Goal: Information Seeking & Learning: Find specific fact

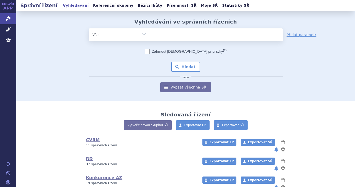
click at [205, 40] on span at bounding box center [216, 34] width 133 height 13
click at [150, 40] on select at bounding box center [150, 34] width 0 height 13
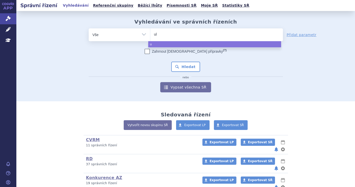
type input "ult"
type input "ultor"
type input "ultormi"
type input "ultorm"
type input "ulto"
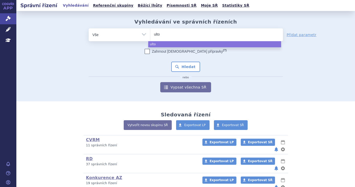
type input "ultom"
type input "ultomiri"
type input "ultomiris"
select select "ultomiris"
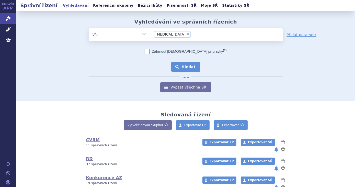
click at [178, 68] on button "Hledat" at bounding box center [185, 67] width 29 height 10
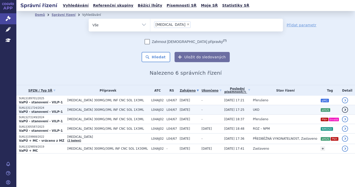
click at [271, 111] on td "UKO" at bounding box center [283, 109] width 67 height 9
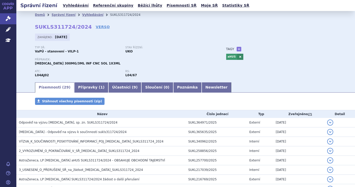
click at [265, 44] on div "Domů Správní řízení Vyhledávání SUKLS311724/2024 SUKLS311724/2024 VERSO [GEOGRA…" at bounding box center [186, 50] width 322 height 63
click at [9, 20] on icon at bounding box center [8, 18] width 5 height 5
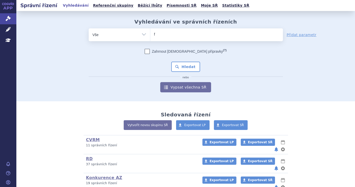
type input "fo"
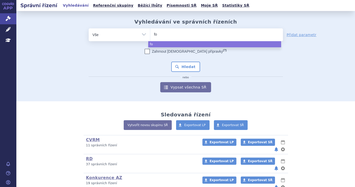
type input "for"
type input "forx"
type input "forxi"
type input "forxiga"
select select "forxiga"
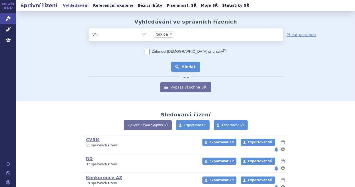
click at [183, 69] on button "Hledat" at bounding box center [185, 67] width 29 height 10
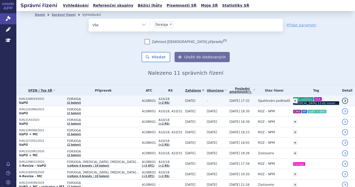
click at [322, 99] on p "CKD rozšíření HbA HbA1c 53-60 mmol/mol" at bounding box center [316, 101] width 47 height 8
click at [258, 100] on span "Opatřování podkladů" at bounding box center [274, 101] width 32 height 4
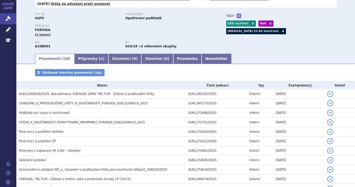
scroll to position [164, 0]
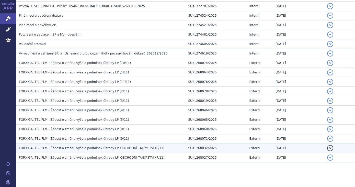
click at [147, 146] on span "FORXIGA, TBL FLM - Žádost o změnu výše a podmínek úhrady LP_OBCHODNÍ TAJEMSTVÍ …" at bounding box center [91, 148] width 145 height 4
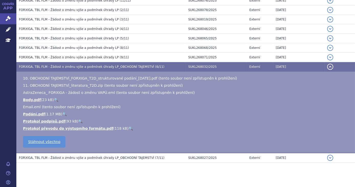
scroll to position [246, 0]
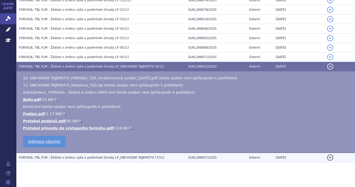
click at [153, 155] on h3 "FORXIGA, TBL FLM - Žádost o změnu výše a podmínek úhrady LP_OBCHODNÍ TAJEMSTVÍ …" at bounding box center [102, 157] width 167 height 5
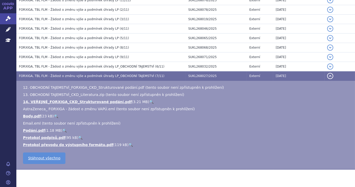
click at [149, 100] on link "🔍" at bounding box center [151, 102] width 4 height 4
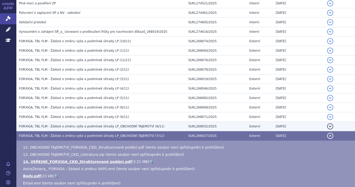
scroll to position [176, 0]
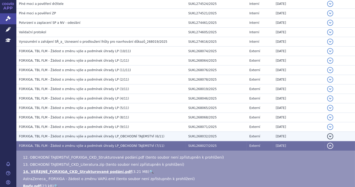
click at [144, 134] on span "FORXIGA, TBL FLM - Žádost o změnu výše a podmínek úhrady LP_OBCHODNÍ TAJEMSTVÍ …" at bounding box center [91, 136] width 145 height 4
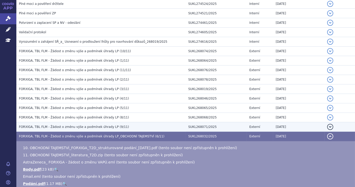
click at [144, 124] on h3 "FORXIGA, TBL FLM - Žádost o změnu výše a podmínek úhrady LP (9/11)" at bounding box center [102, 126] width 167 height 5
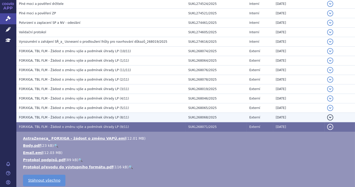
click at [140, 115] on h3 "FORXIGA, TBL FLM - Žádost o změnu výše a podmínek úhrady LP (8/11)" at bounding box center [102, 117] width 167 height 5
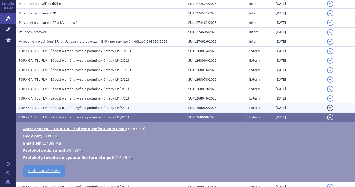
click at [139, 105] on h3 "FORXIGA, TBL FLM - Žádost o změnu výše a podmínek úhrady LP (5/11)" at bounding box center [102, 107] width 167 height 5
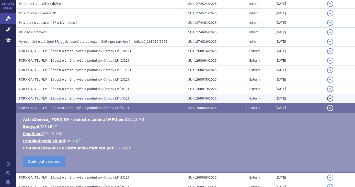
click at [137, 96] on h3 "FORXIGA, TBL FLM - Žádost o změnu výše a podmínek úhrady LP (4/11)" at bounding box center [102, 98] width 167 height 5
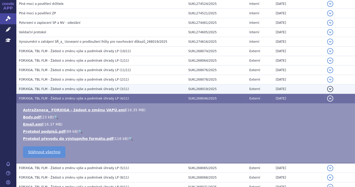
click at [135, 86] on h3 "FORXIGA, TBL FLM - Žádost o změnu výše a podmínek úhrady LP (3/11)" at bounding box center [102, 88] width 167 height 5
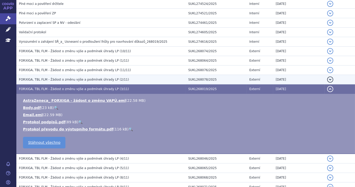
click at [135, 78] on td "FORXIGA, TBL FLM - Žádost o změnu výše a podmínek úhrady LP (2/11)" at bounding box center [100, 79] width 169 height 9
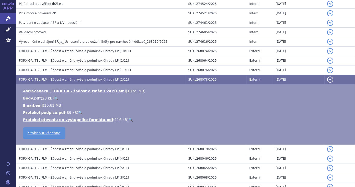
click at [135, 75] on td "FORXIGA, TBL FLM - Žádost o změnu výše a podmínek úhrady LP (2/11)" at bounding box center [100, 79] width 169 height 9
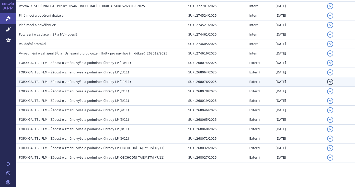
click at [132, 79] on h3 "FORXIGA, TBL FLM - Žádost o změnu výše a podmínek úhrady LP (11/11)" at bounding box center [102, 81] width 167 height 5
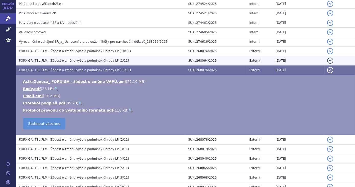
click at [131, 58] on h3 "FORXIGA, TBL FLM - Žádost o změnu výše a podmínek úhrady LP (1/11)" at bounding box center [102, 60] width 167 height 5
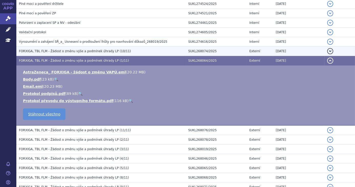
click at [131, 49] on h3 "FORXIGA, TBL FLM - Žádost o změnu výše a podmínek úhrady LP (10/11)" at bounding box center [102, 51] width 167 height 5
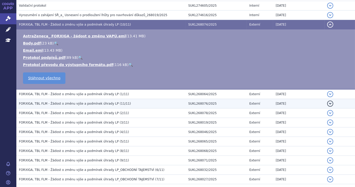
scroll to position [224, 0]
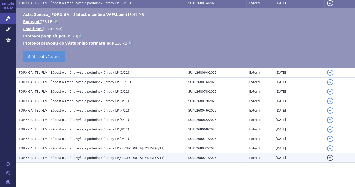
click at [162, 155] on h3 "FORXIGA, TBL FLM - Žádost o změnu výše a podmínek úhrady LP_OBCHODNÍ TAJEMSTVÍ …" at bounding box center [102, 157] width 167 height 5
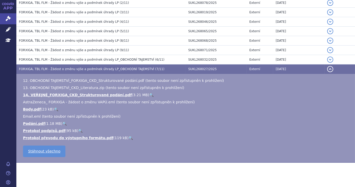
scroll to position [253, 0]
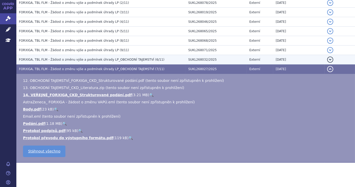
click at [119, 58] on span "FORXIGA, TBL FLM - Žádost o změnu výše a podmínek úhrady LP_OBCHODNÍ TAJEMSTVÍ …" at bounding box center [91, 60] width 145 height 4
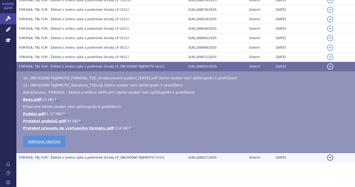
click at [130, 156] on span "FORXIGA, TBL FLM - Žádost o změnu výše a podmínek úhrady LP_OBCHODNÍ TAJEMSTVÍ …" at bounding box center [91, 158] width 145 height 4
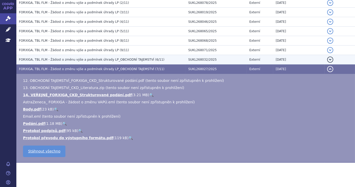
click at [126, 55] on td "FORXIGA, TBL FLM - Žádost o změnu výše a podmínek úhrady LP_OBCHODNÍ TAJEMSTVÍ …" at bounding box center [100, 59] width 169 height 9
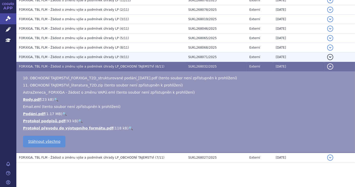
click at [120, 54] on h3 "FORXIGA, TBL FLM - Žádost o změnu výše a podmínek úhrady LP (9/11)" at bounding box center [102, 56] width 167 height 5
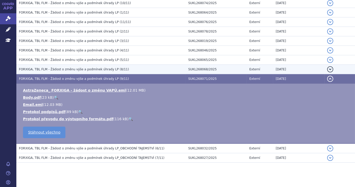
click at [117, 67] on h3 "FORXIGA, TBL FLM - Žádost o změnu výše a podmínek úhrady LP (8/11)" at bounding box center [102, 69] width 167 height 5
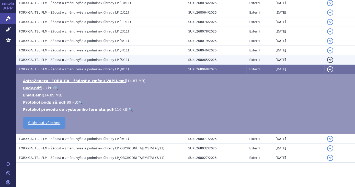
click at [119, 57] on h3 "FORXIGA, TBL FLM - Žádost o změnu výše a podmínek úhrady LP (5/11)" at bounding box center [102, 59] width 167 height 5
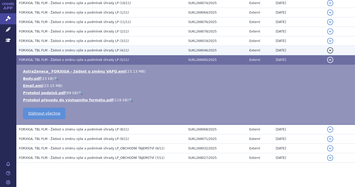
click at [123, 48] on h3 "FORXIGA, TBL FLM - Žádost o změnu výše a podmínek úhrady LP (4/11)" at bounding box center [102, 50] width 167 height 5
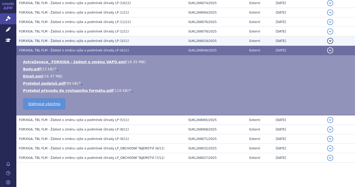
click at [125, 38] on h3 "FORXIGA, TBL FLM - Žádost o změnu výše a podmínek úhrady LP (3/11)" at bounding box center [102, 40] width 167 height 5
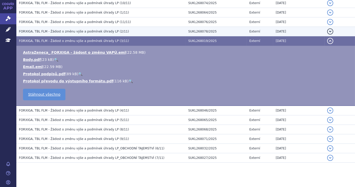
click at [125, 29] on h3 "FORXIGA, TBL FLM - Žádost o změnu výše a podmínek úhrady LP (2/11)" at bounding box center [102, 31] width 167 height 5
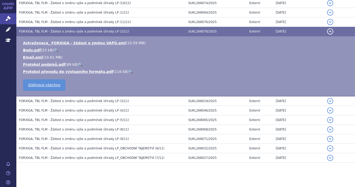
scroll to position [201, 0]
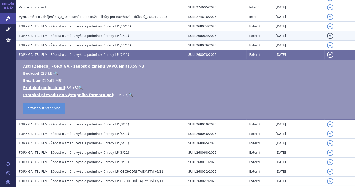
click at [125, 31] on td "FORXIGA, TBL FLM - Žádost o změnu výše a podmínek úhrady LP (1/11)" at bounding box center [100, 35] width 169 height 9
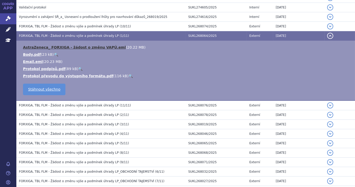
click at [103, 45] on link "AstraZeneca_ FORXIGA - žádost o změnu VAPÚ.eml" at bounding box center [74, 47] width 103 height 4
drag, startPoint x: 213, startPoint y: 30, endPoint x: 186, endPoint y: 29, distance: 27.1
click at [186, 31] on td "SUKL268064/2025" at bounding box center [216, 35] width 61 height 9
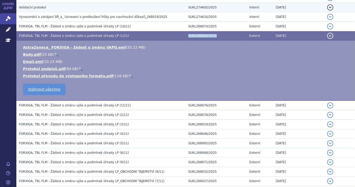
copy td "SUKL268064/2025"
